Goal: Complete application form: Complete application form

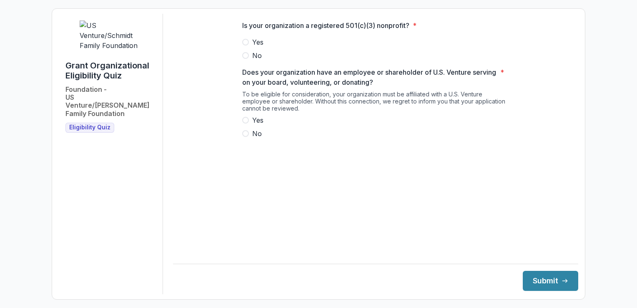
click at [247, 45] on span at bounding box center [245, 42] width 7 height 7
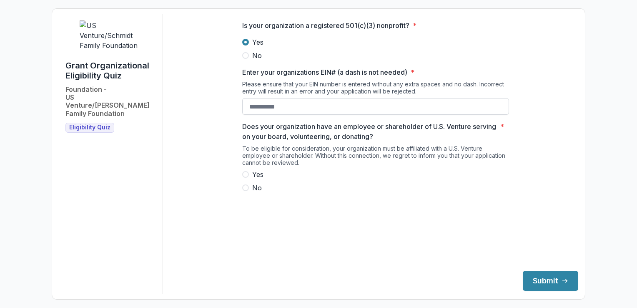
click at [278, 111] on input "Enter your organizations EIN# (a dash is not needed) *" at bounding box center [375, 106] width 267 height 17
type input "**********"
click at [247, 191] on span at bounding box center [245, 187] width 7 height 7
click at [527, 278] on button "Submit" at bounding box center [550, 280] width 55 height 20
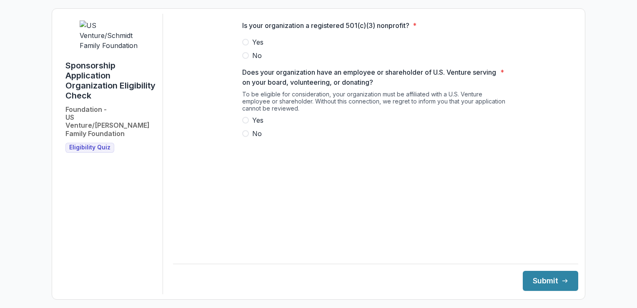
click at [246, 45] on span at bounding box center [245, 42] width 7 height 7
